Goal: Find specific page/section: Find specific page/section

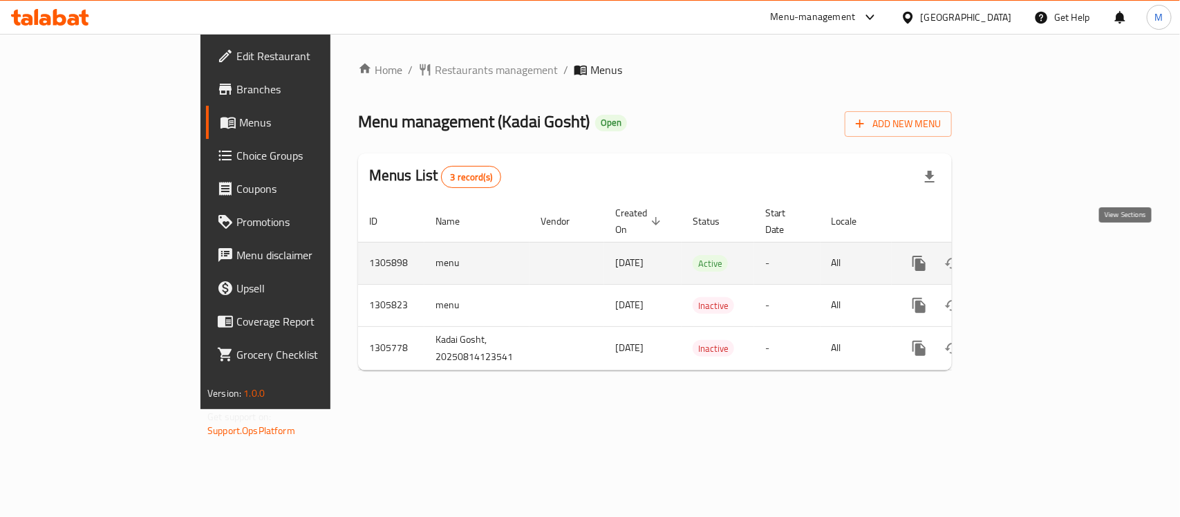
click at [1027, 255] on icon "enhanced table" at bounding box center [1019, 263] width 17 height 17
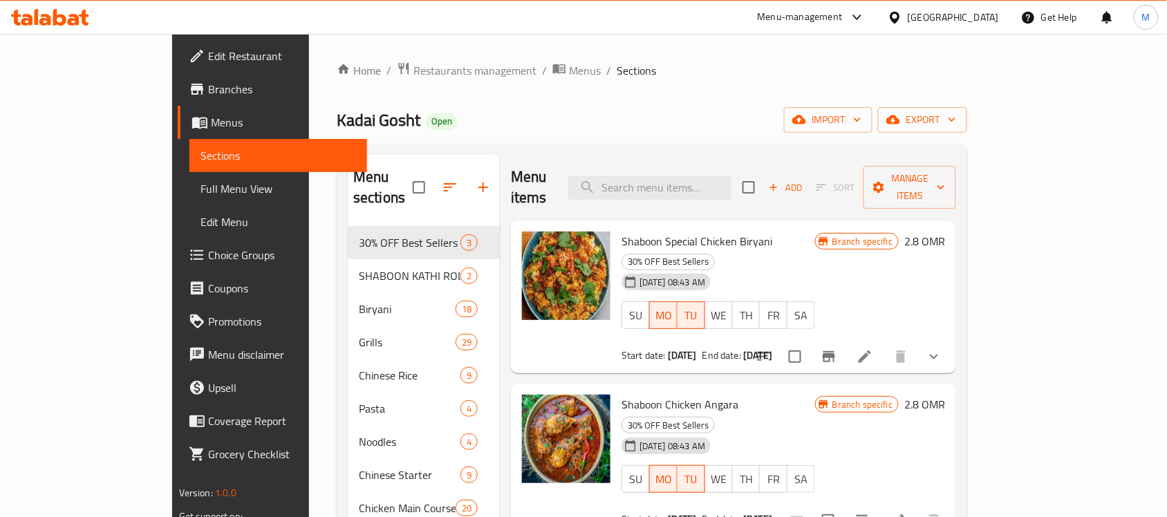
click at [200, 194] on span "Full Menu View" at bounding box center [278, 188] width 156 height 17
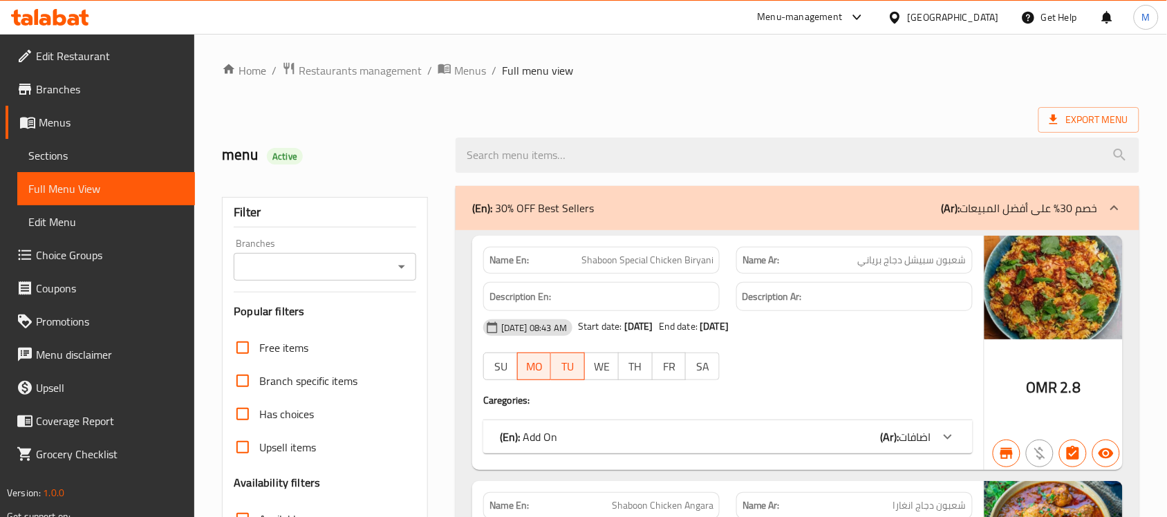
click at [346, 284] on div "Filter Branches Branches Popular filters Free items Branch specific items Has c…" at bounding box center [325, 452] width 206 height 511
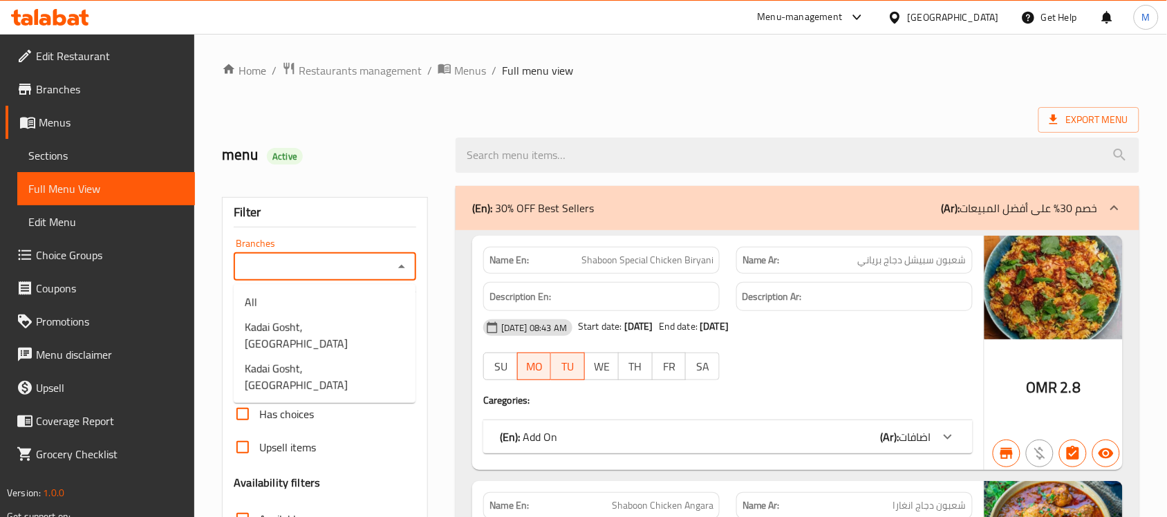
click at [366, 270] on input "Branches" at bounding box center [313, 266] width 151 height 19
click at [334, 360] on span "Kadai Gosht, [GEOGRAPHIC_DATA]" at bounding box center [325, 376] width 160 height 33
type input "Kadai Gosht, [GEOGRAPHIC_DATA]"
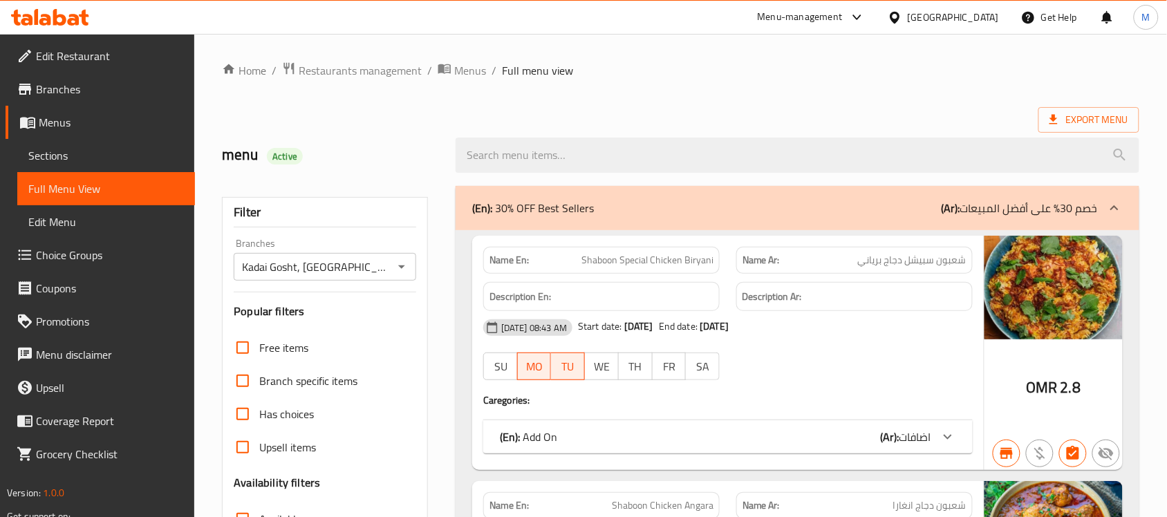
scroll to position [346, 0]
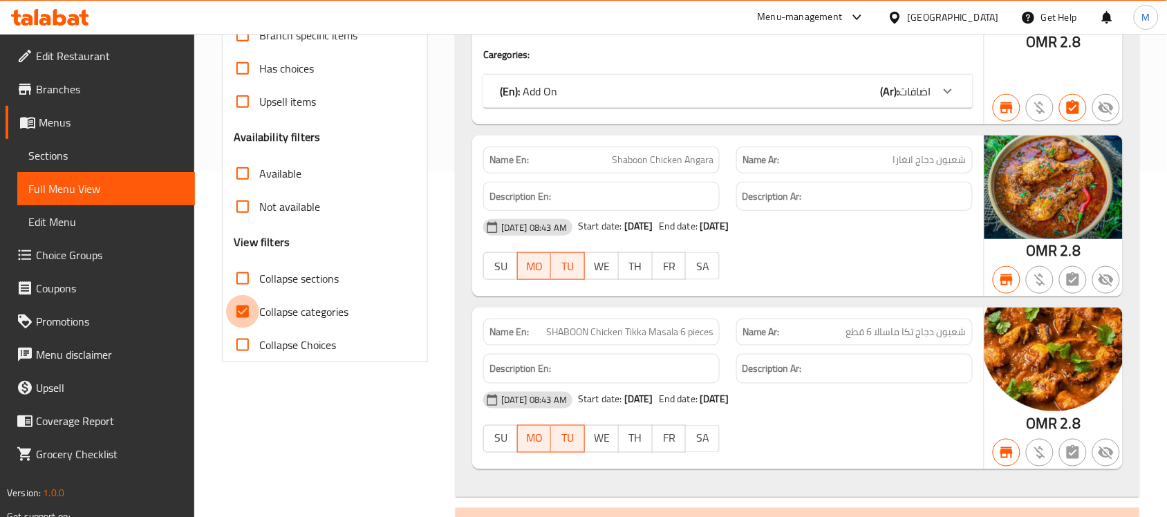
click at [242, 312] on input "Collapse categories" at bounding box center [242, 311] width 33 height 33
checkbox input "false"
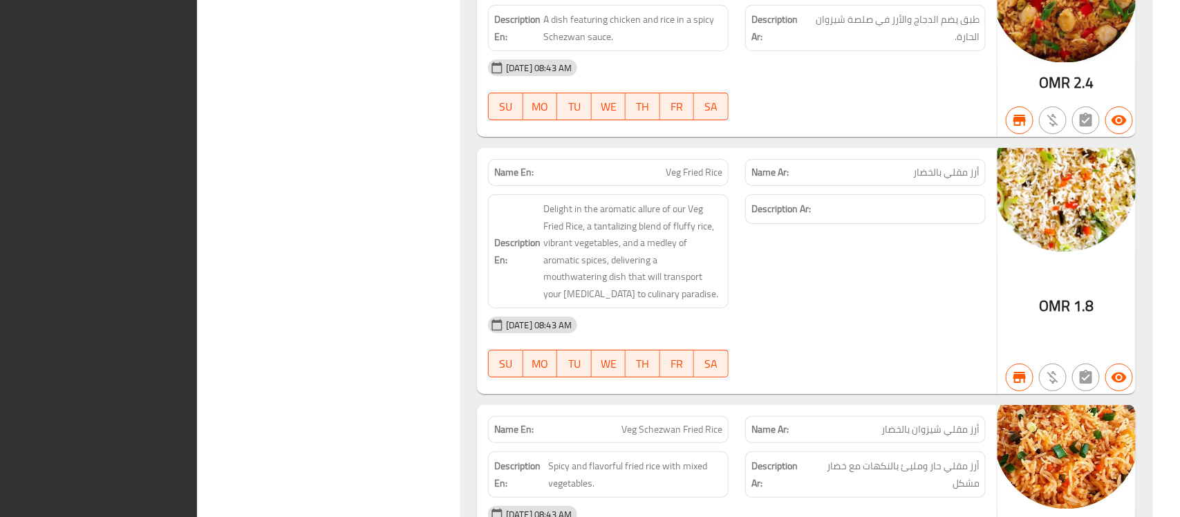
scroll to position [0, 0]
